Goal: Information Seeking & Learning: Compare options

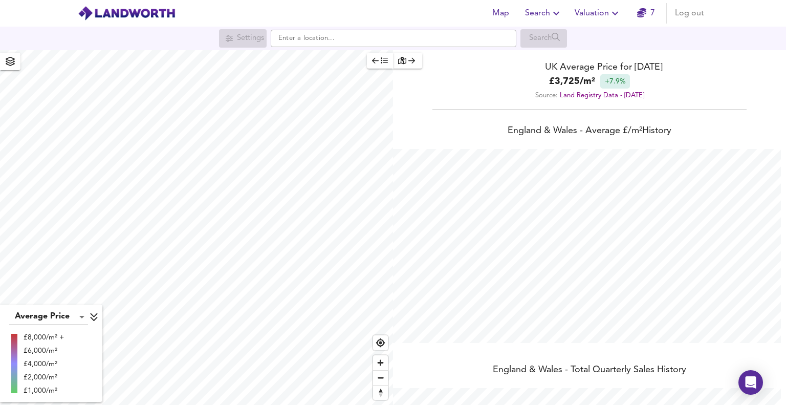
scroll to position [405, 786]
click at [557, 13] on icon "button" at bounding box center [556, 13] width 12 height 12
click at [547, 58] on li "Search History" at bounding box center [544, 55] width 101 height 18
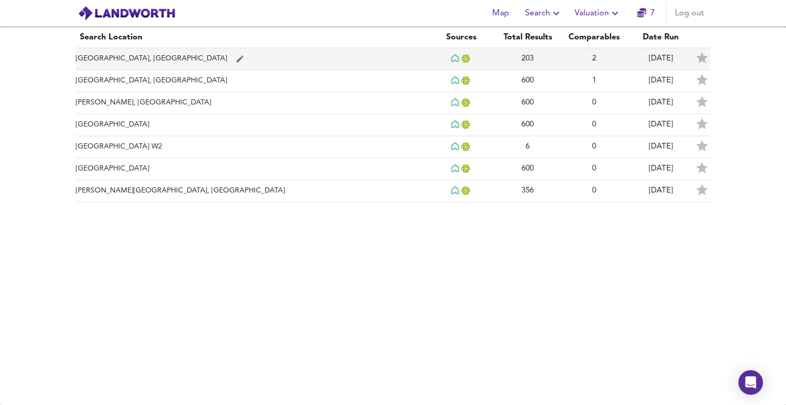
click at [106, 56] on td "[GEOGRAPHIC_DATA], [GEOGRAPHIC_DATA]" at bounding box center [252, 59] width 352 height 22
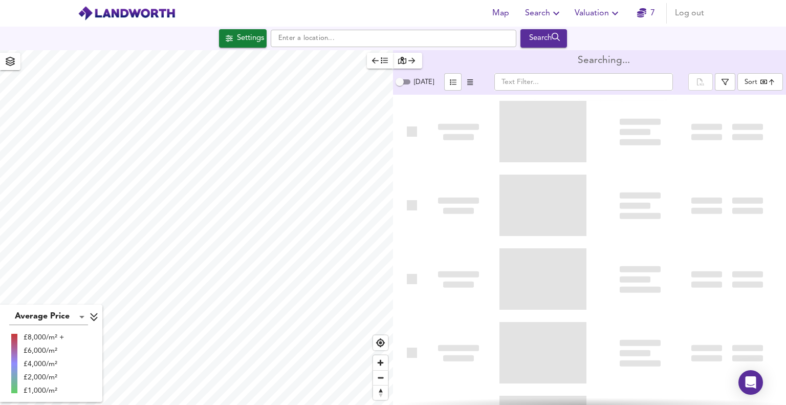
type input "bestdeal"
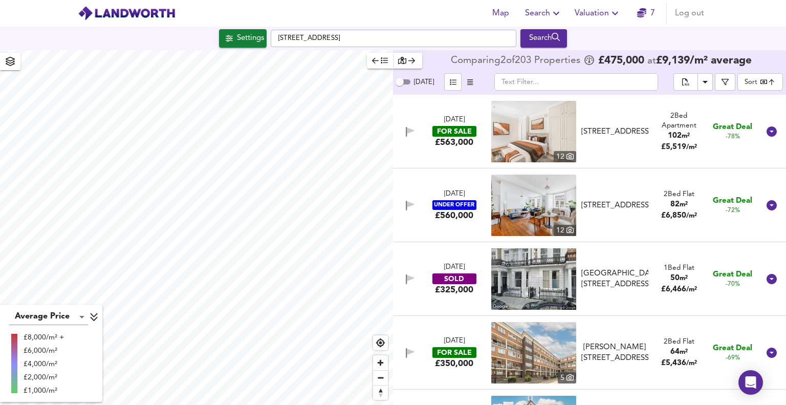
checkbox input "false"
checkbox input "true"
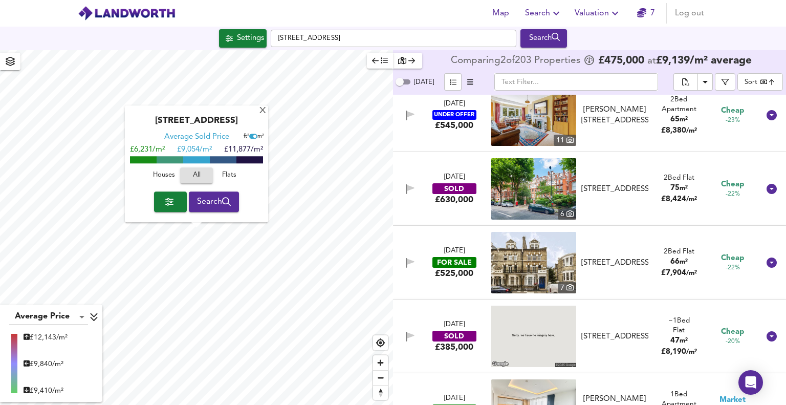
scroll to position [2458, 0]
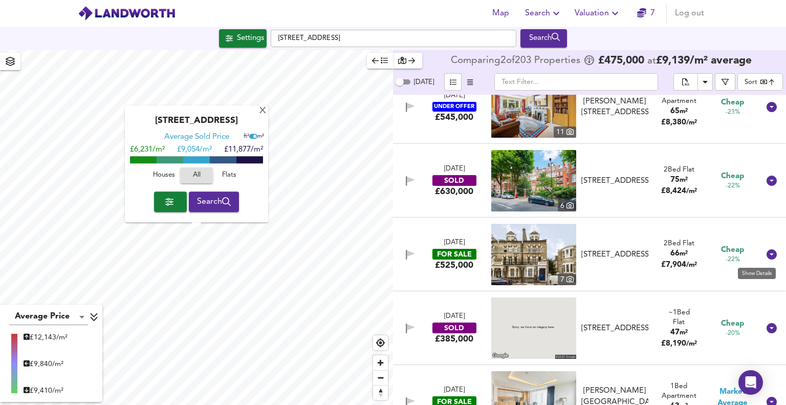
click at [767, 256] on icon at bounding box center [772, 254] width 10 height 10
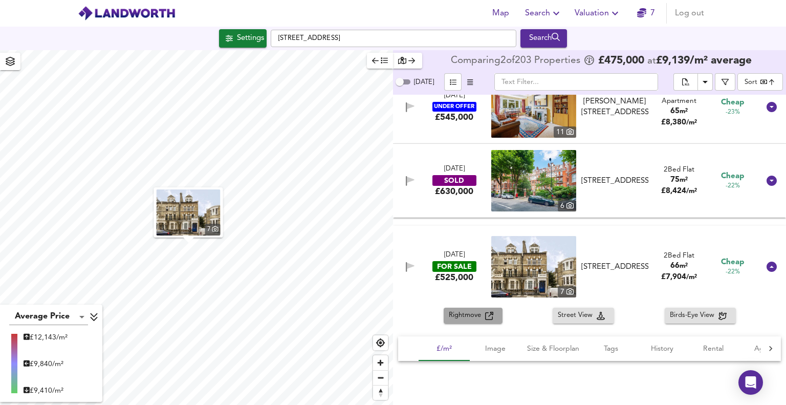
drag, startPoint x: 462, startPoint y: 316, endPoint x: 453, endPoint y: 317, distance: 9.7
click at [453, 317] on span "Rightmove" at bounding box center [467, 316] width 36 height 12
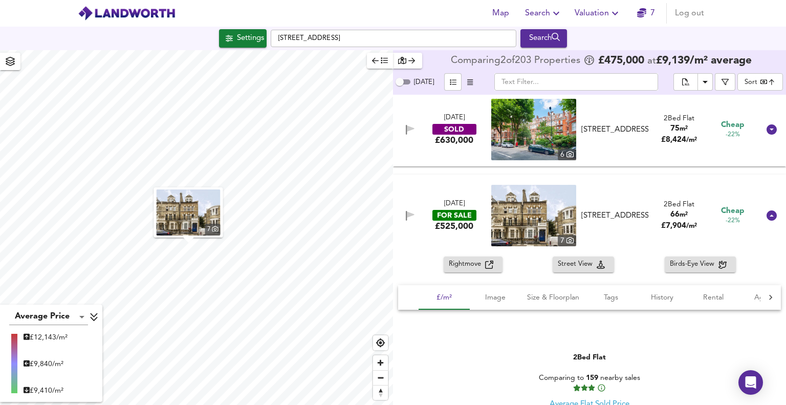
scroll to position [2509, 0]
drag, startPoint x: 768, startPoint y: 215, endPoint x: 758, endPoint y: 221, distance: 11.5
click at [768, 215] on icon at bounding box center [772, 215] width 10 height 10
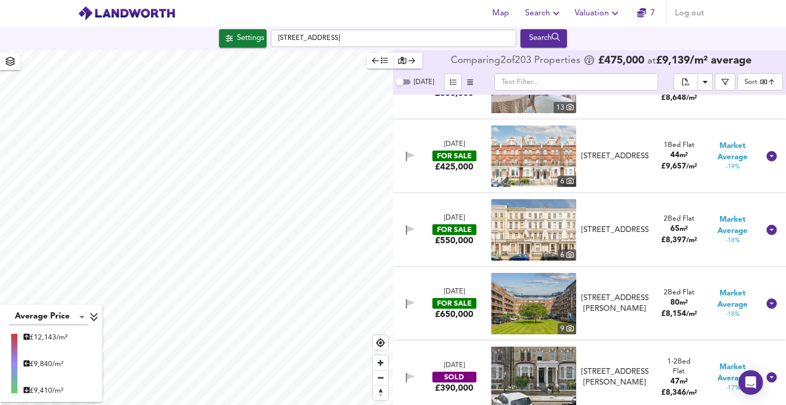
scroll to position [3174, 0]
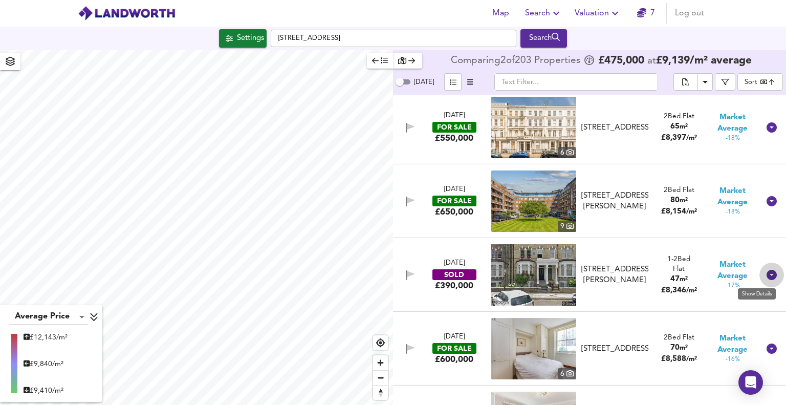
click at [766, 275] on icon at bounding box center [772, 275] width 12 height 12
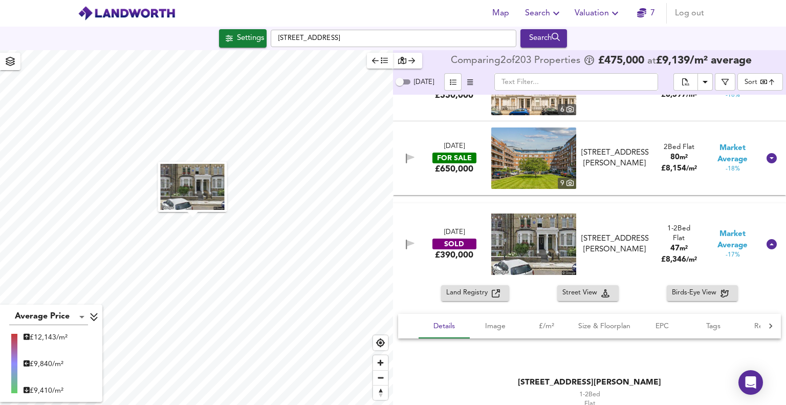
scroll to position [3226, 0]
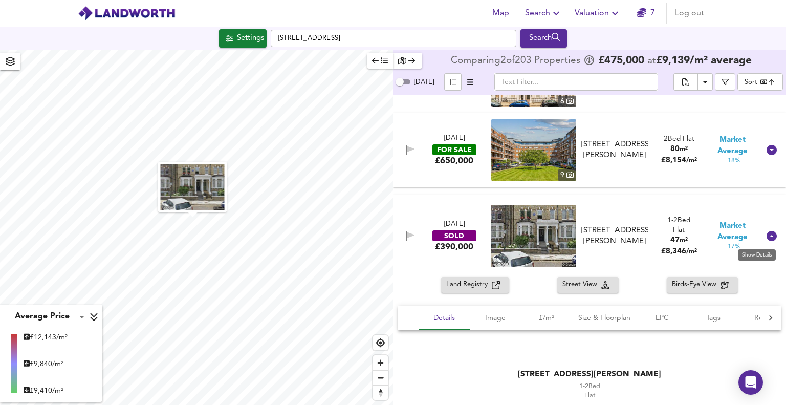
click at [770, 235] on icon at bounding box center [772, 236] width 10 height 10
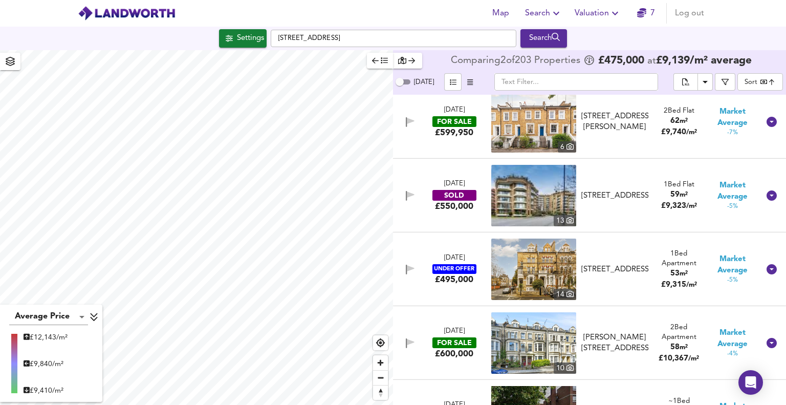
scroll to position [5171, 0]
click at [767, 272] on icon at bounding box center [772, 269] width 10 height 10
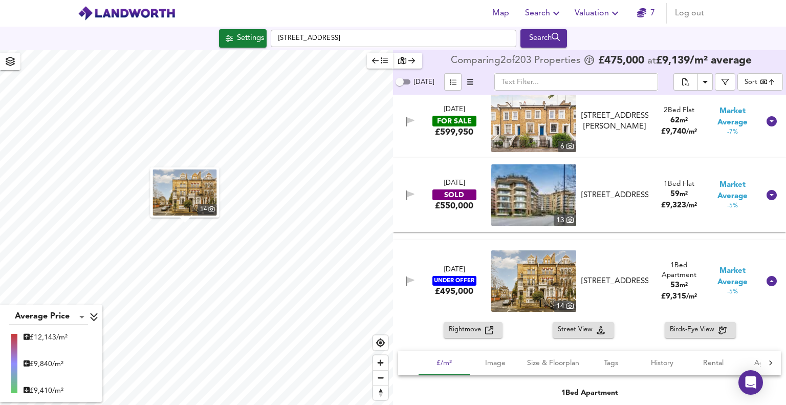
scroll to position [5274, 0]
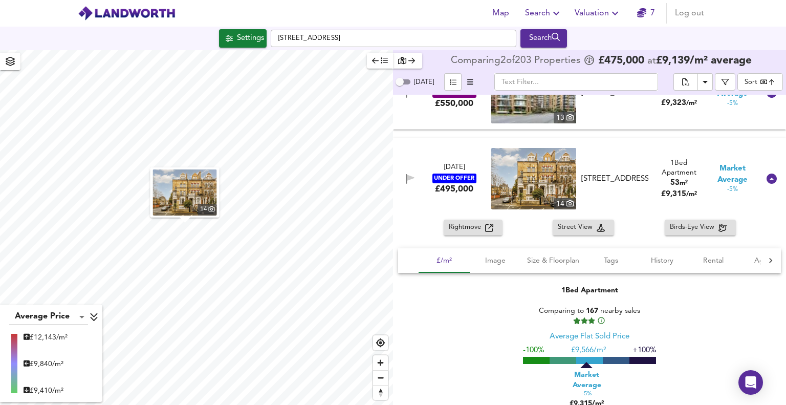
drag, startPoint x: 472, startPoint y: 228, endPoint x: 461, endPoint y: 225, distance: 11.2
drag, startPoint x: 461, startPoint y: 225, endPoint x: 460, endPoint y: 231, distance: 6.7
click at [460, 231] on span "Rightmove" at bounding box center [467, 228] width 36 height 12
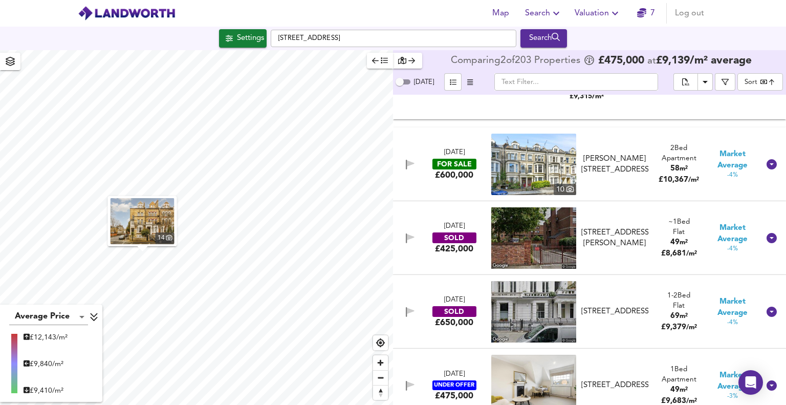
scroll to position [5837, 0]
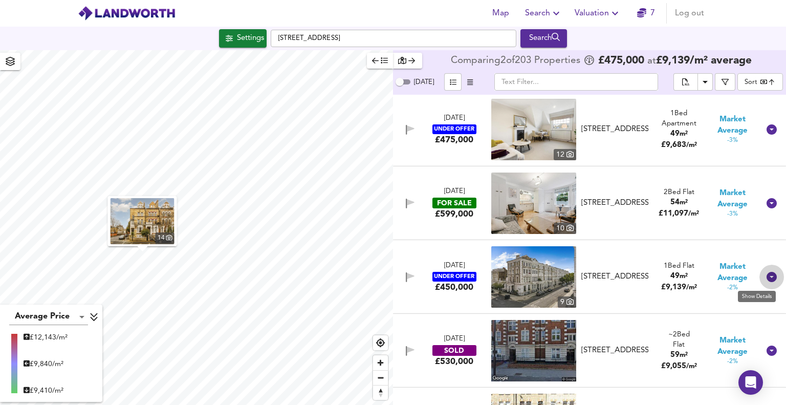
click at [767, 278] on icon at bounding box center [772, 277] width 10 height 10
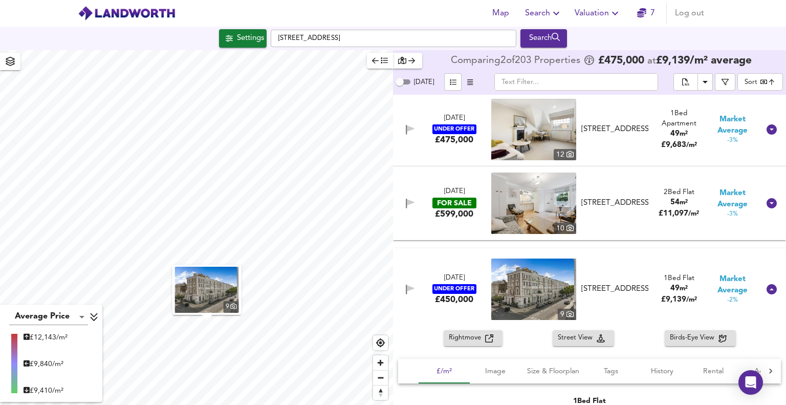
click at [461, 338] on span "Rightmove" at bounding box center [467, 338] width 36 height 12
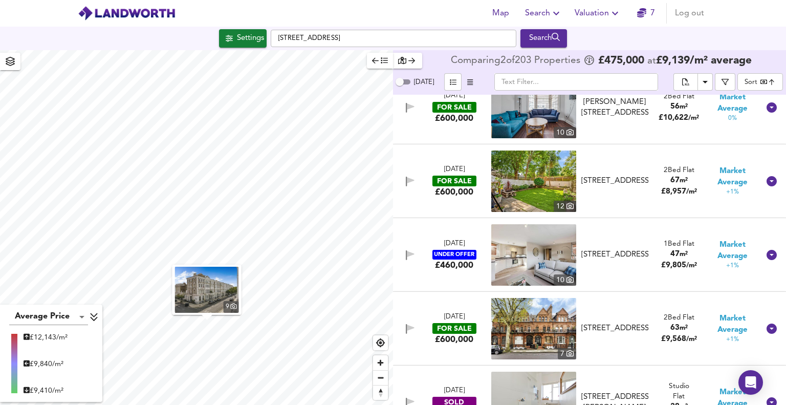
scroll to position [6554, 0]
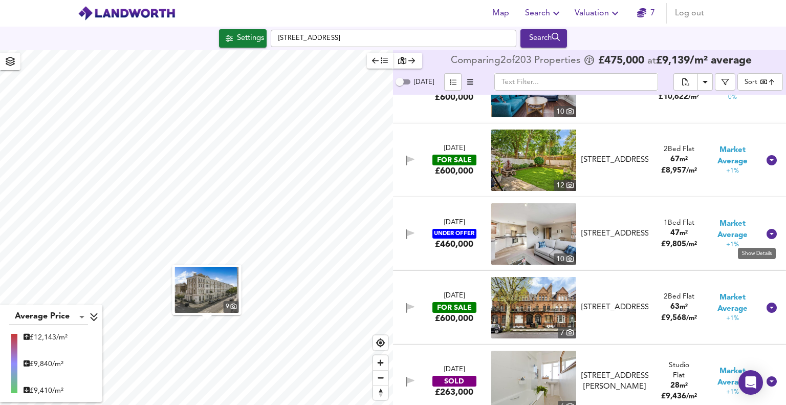
click at [768, 237] on icon at bounding box center [772, 234] width 10 height 10
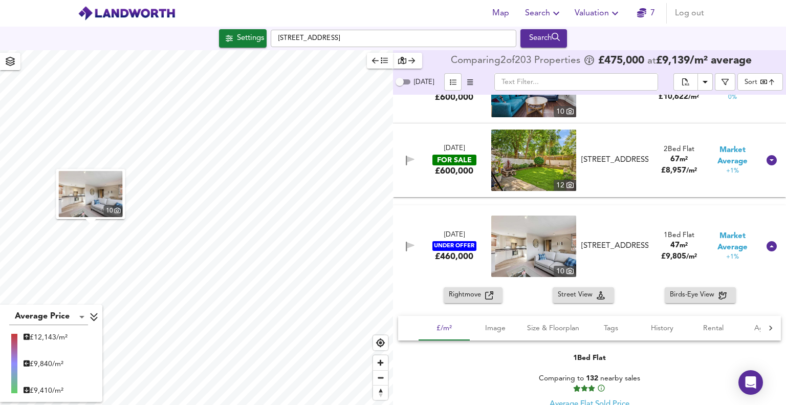
click at [465, 294] on span "Rightmove" at bounding box center [467, 295] width 36 height 12
